Goal: Task Accomplishment & Management: Manage account settings

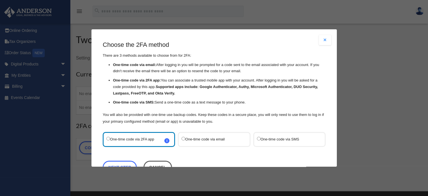
click at [258, 136] on label "One-time code via SMS" at bounding box center [286, 139] width 59 height 8
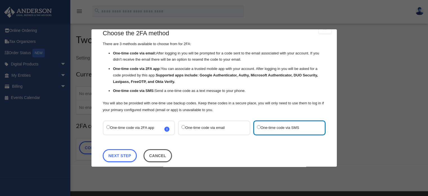
scroll to position [18, 0]
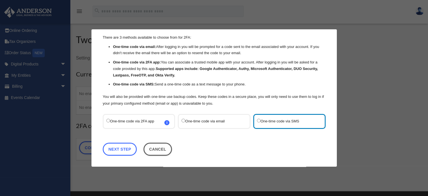
click at [120, 147] on link "Next Step" at bounding box center [120, 148] width 34 height 13
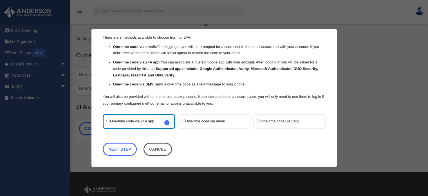
scroll to position [28, 0]
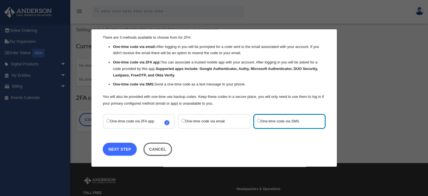
click at [124, 144] on link "Next Step" at bounding box center [120, 148] width 34 height 13
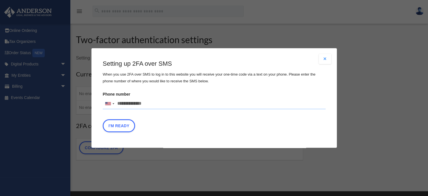
click at [142, 102] on input "Phone number [GEOGRAPHIC_DATA] +1 [GEOGRAPHIC_DATA] +44 [GEOGRAPHIC_DATA] (‫[GE…" at bounding box center [214, 103] width 223 height 11
type input "**********"
click at [122, 130] on button "I'm Ready" at bounding box center [119, 125] width 32 height 13
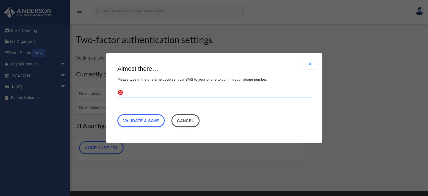
click at [145, 94] on input "text" at bounding box center [214, 92] width 194 height 9
type input "******"
click at [139, 121] on link "Validate & Save" at bounding box center [140, 120] width 47 height 13
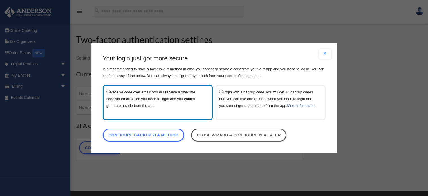
click at [220, 89] on label "Login with a backup code: you will get 10 backup codes and you can use one of t…" at bounding box center [267, 102] width 97 height 28
click at [328, 55] on button "Close modal" at bounding box center [325, 53] width 12 height 10
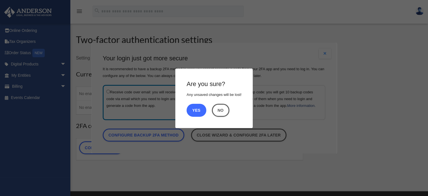
click at [194, 111] on button "Yes" at bounding box center [197, 109] width 20 height 13
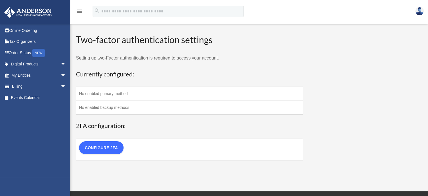
click at [105, 149] on link "Configure 2FA" at bounding box center [101, 147] width 44 height 13
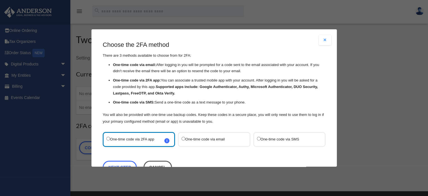
scroll to position [18, 0]
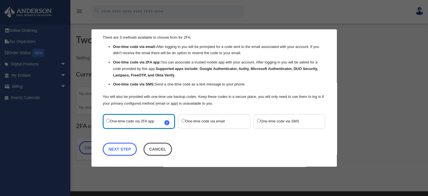
click at [253, 119] on div "One-time code via SMS" at bounding box center [289, 121] width 72 height 15
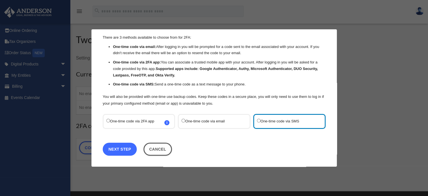
click at [129, 147] on link "Next Step" at bounding box center [120, 148] width 34 height 13
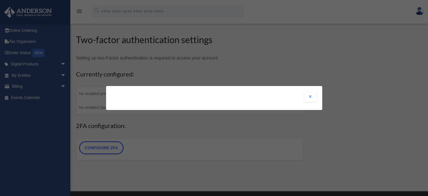
scroll to position [0, 0]
click at [228, 73] on div "Are you sure? Any unsaved changes will be lost! Yes No Choose the 2FA method Th…" at bounding box center [214, 98] width 428 height 196
click at [312, 98] on button "Close modal" at bounding box center [310, 96] width 12 height 10
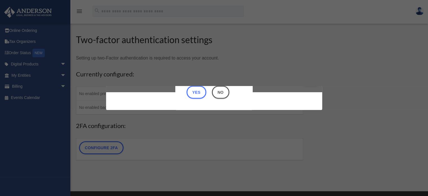
scroll to position [17, 0]
click at [342, 54] on div "Are you sure? Any unsaved changes will be lost! Yes No Choose the 2FA method Th…" at bounding box center [214, 98] width 428 height 196
click at [221, 94] on button "No" at bounding box center [220, 92] width 17 height 13
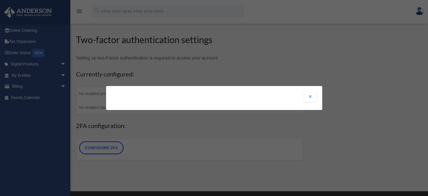
scroll to position [0, 0]
click at [217, 101] on div "Are you sure? Any unsaved changes will be lost! Yes No Choose the 2FA method Th…" at bounding box center [214, 98] width 216 height 24
click at [314, 97] on button "Close modal" at bounding box center [310, 96] width 12 height 10
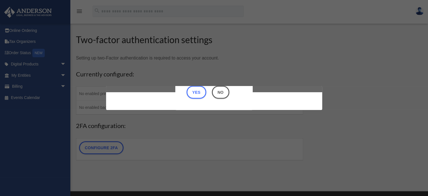
scroll to position [17, 0]
click at [194, 94] on button "Yes" at bounding box center [197, 92] width 20 height 13
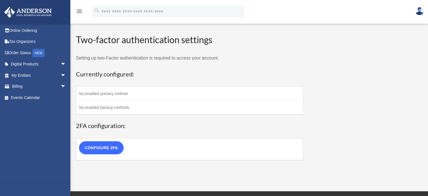
click at [108, 147] on link "Configure 2FA" at bounding box center [101, 147] width 44 height 13
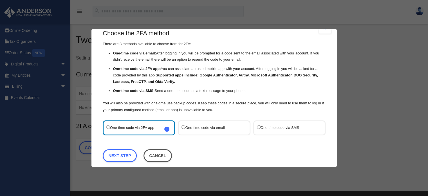
scroll to position [18, 0]
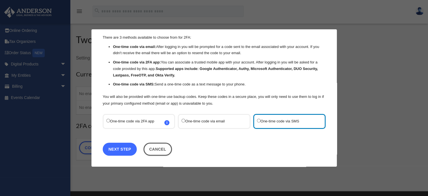
click at [129, 147] on link "Next Step" at bounding box center [120, 148] width 34 height 13
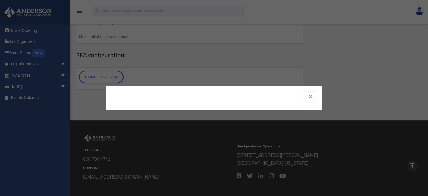
scroll to position [0, 0]
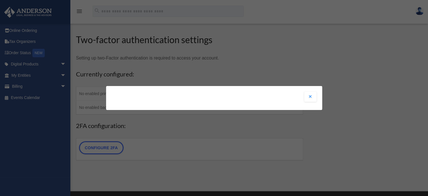
click at [310, 95] on button "Close modal" at bounding box center [310, 96] width 12 height 10
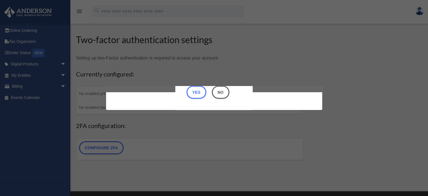
scroll to position [17, 0]
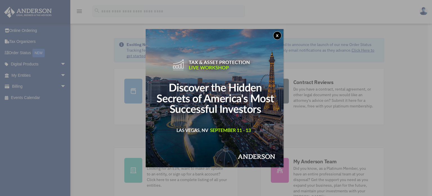
click at [233, 82] on img at bounding box center [215, 98] width 138 height 138
click at [279, 33] on button "x" at bounding box center [277, 35] width 8 height 8
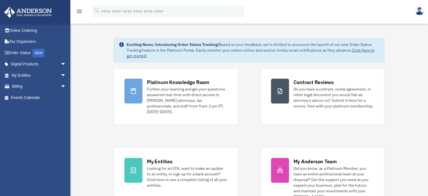
click at [418, 14] on img at bounding box center [419, 11] width 8 height 8
click at [21, 28] on link "Online Ordering" at bounding box center [39, 30] width 71 height 11
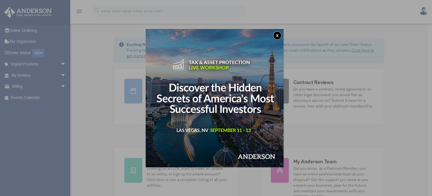
click at [278, 35] on button "x" at bounding box center [277, 35] width 8 height 8
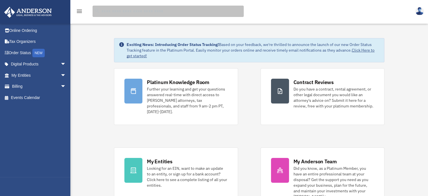
click at [142, 13] on input "search" at bounding box center [168, 11] width 151 height 11
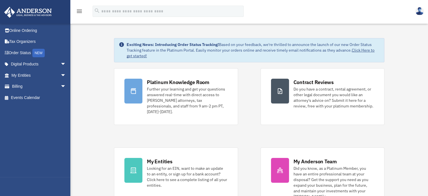
click at [82, 10] on icon "menu" at bounding box center [79, 11] width 7 height 7
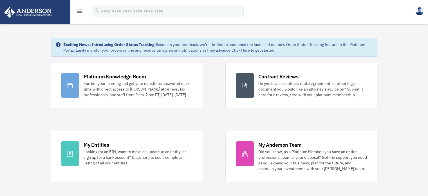
click at [83, 11] on div "menu" at bounding box center [79, 11] width 18 height 15
click at [78, 10] on icon "menu" at bounding box center [79, 11] width 7 height 7
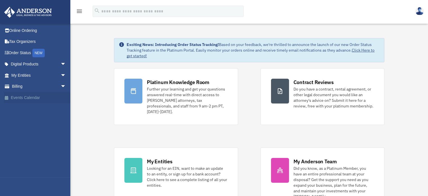
click at [35, 98] on link "Events Calendar" at bounding box center [39, 97] width 71 height 11
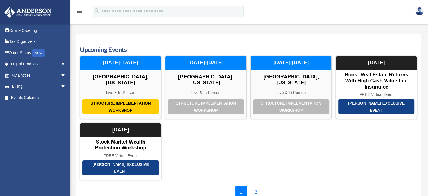
click at [128, 25] on div "Calendar date_range Published on Last updated [DATE] [DATE] by [PERSON_NAME] Ad…" at bounding box center [249, 116] width 358 height 185
